Goal: Transaction & Acquisition: Purchase product/service

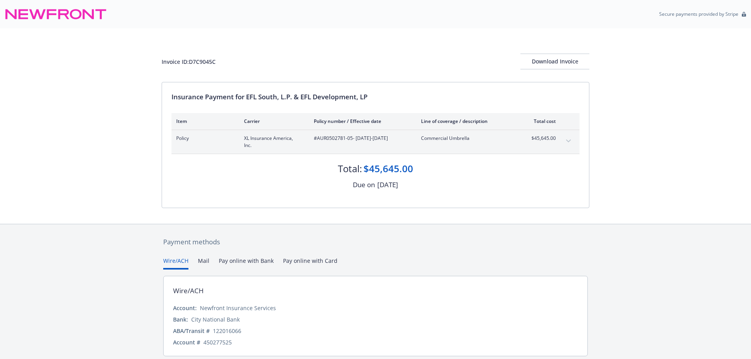
click at [252, 262] on button "Pay online with Bank" at bounding box center [246, 263] width 55 height 13
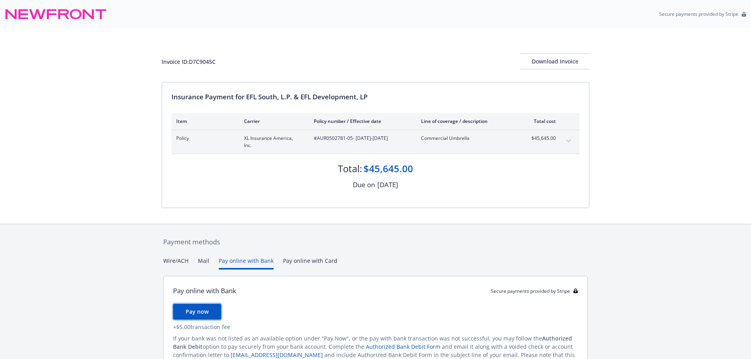
click at [202, 310] on span "Pay now" at bounding box center [197, 311] width 23 height 7
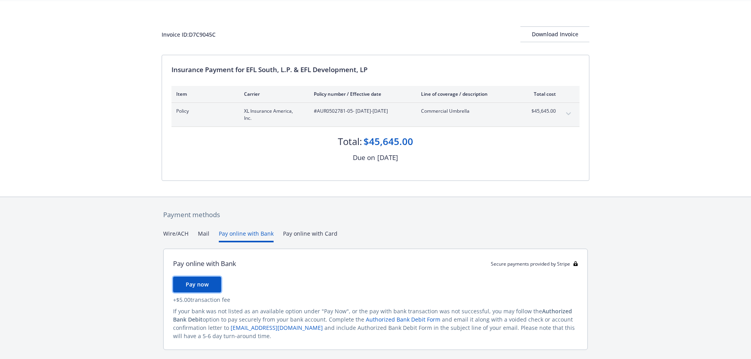
scroll to position [48, 0]
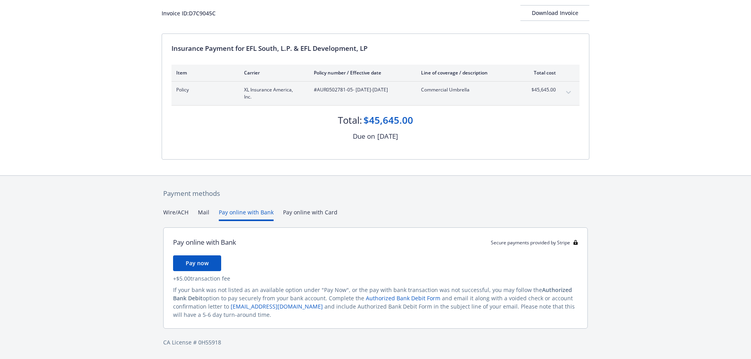
click at [241, 214] on button "Pay online with Bank" at bounding box center [246, 214] width 55 height 13
click at [201, 267] on span "Pay now" at bounding box center [197, 262] width 23 height 7
click at [176, 205] on div "Payment methods Wire/ACH Mail Pay online with Bank Pay online with Card Pay onl…" at bounding box center [376, 268] width 428 height 184
click at [177, 213] on div "Payment methods Wire/ACH Mail Pay online with Bank Pay online with Card Pay onl…" at bounding box center [376, 268] width 428 height 184
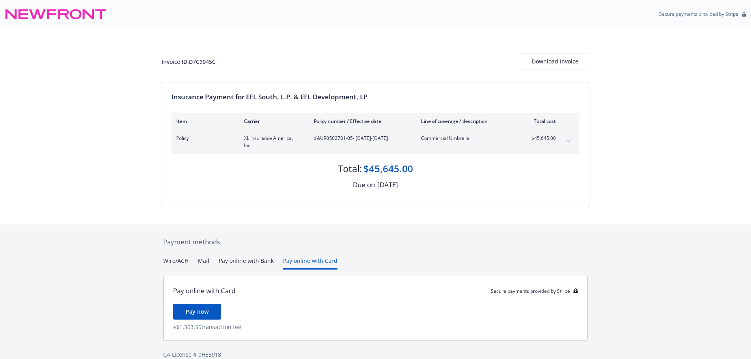
drag, startPoint x: 320, startPoint y: 265, endPoint x: 227, endPoint y: 265, distance: 92.6
click at [227, 265] on div "Wire/ACH Mail Pay online with Bank Pay online with Card" at bounding box center [375, 263] width 425 height 13
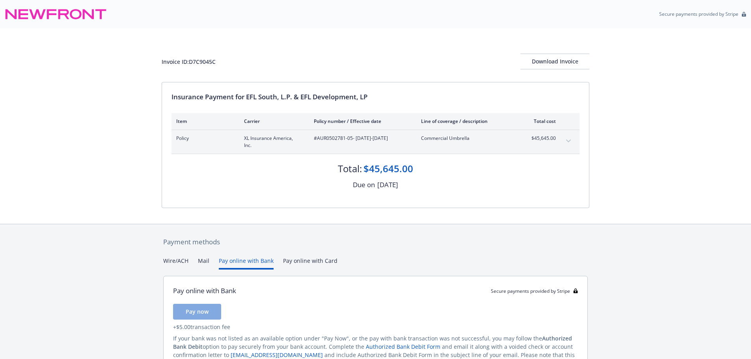
click at [234, 261] on button "Pay online with Bank" at bounding box center [246, 263] width 55 height 13
click at [211, 315] on button "Pay now" at bounding box center [197, 312] width 48 height 16
